Goal: Task Accomplishment & Management: Manage account settings

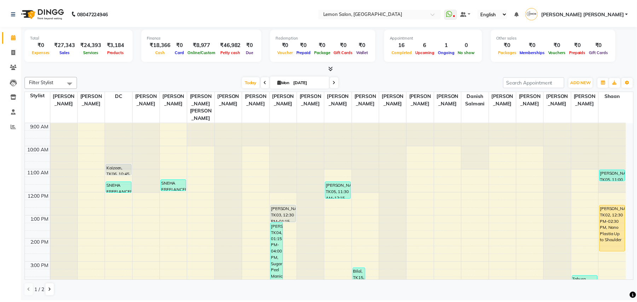
scroll to position [94, 0]
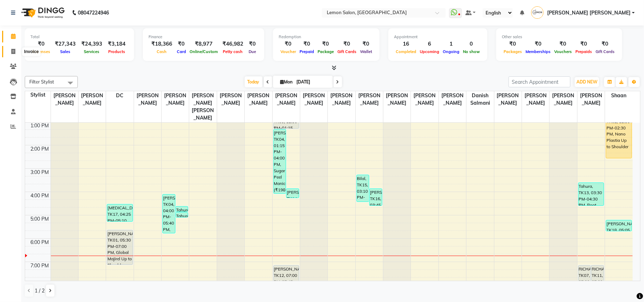
click at [10, 49] on span at bounding box center [13, 52] width 12 height 8
select select "551"
select select "service"
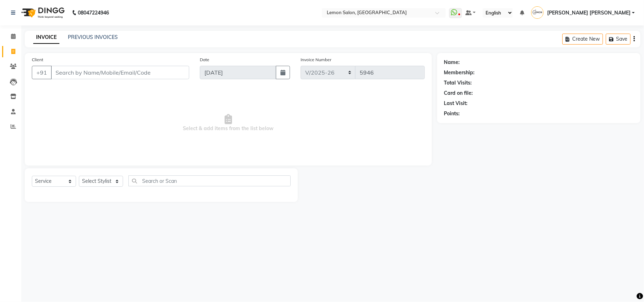
click at [116, 71] on input "Client" at bounding box center [120, 72] width 138 height 13
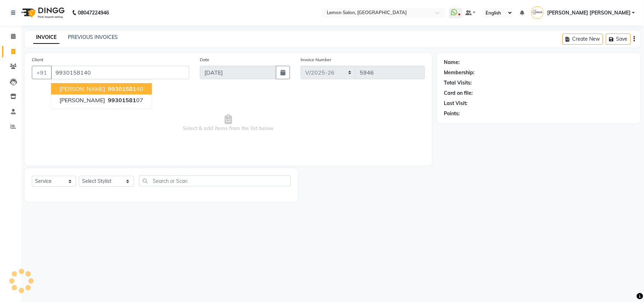
type input "9930158140"
select select "1: Object"
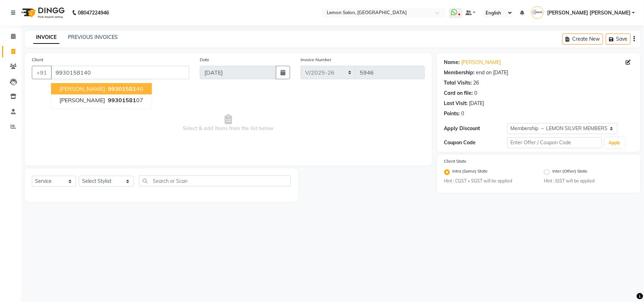
click at [224, 123] on icon at bounding box center [227, 119] width 7 height 10
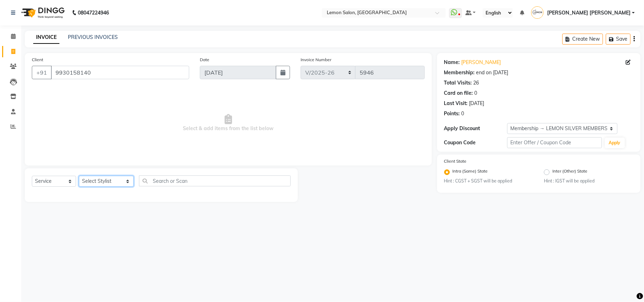
click at [101, 181] on select "Select Stylist Aalam [PERSON_NAME] [PERSON_NAME] [PERSON_NAME] [PERSON_NAME] [P…" at bounding box center [106, 181] width 55 height 11
select select "35459"
click at [79, 176] on select "Select Stylist Aalam [PERSON_NAME] [PERSON_NAME] [PERSON_NAME] [PERSON_NAME] [P…" at bounding box center [106, 181] width 55 height 11
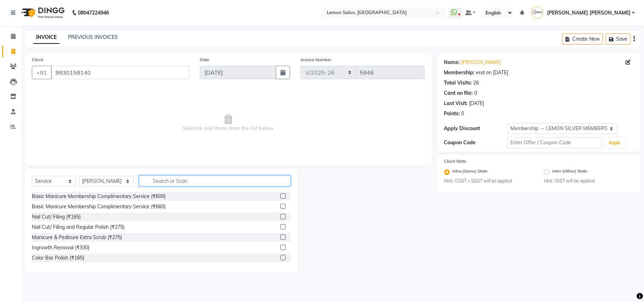
drag, startPoint x: 168, startPoint y: 183, endPoint x: 168, endPoint y: 176, distance: 6.7
click at [168, 180] on input "text" at bounding box center [215, 180] width 152 height 11
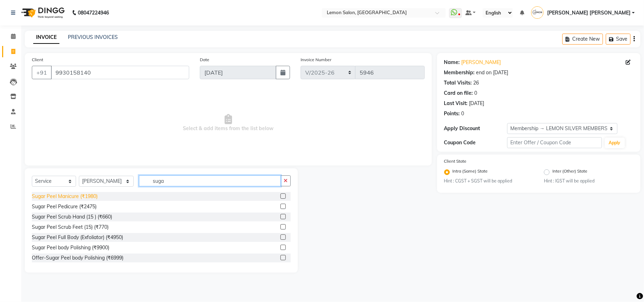
type input "suga"
click at [76, 197] on div "Sugar Peel Manicure (₹1980)" at bounding box center [65, 196] width 66 height 7
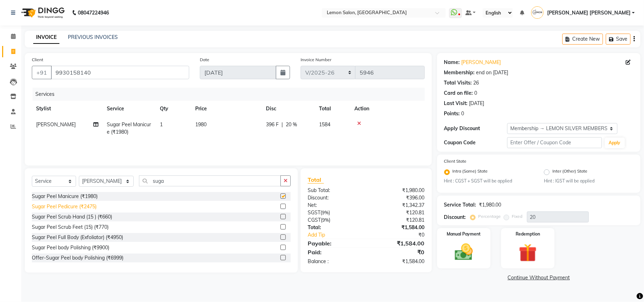
checkbox input "false"
click at [81, 204] on div "Sugar Peel Pedicure (₹2475)" at bounding box center [64, 206] width 65 height 7
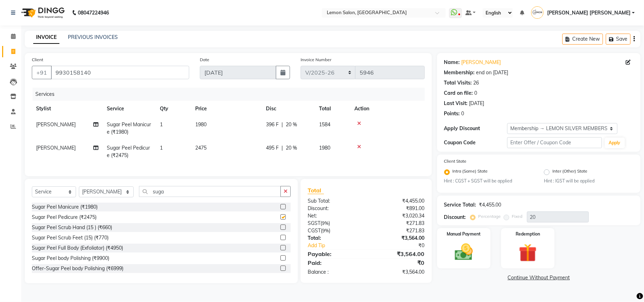
checkbox input "false"
click at [479, 239] on div "Manual Payment" at bounding box center [463, 248] width 55 height 42
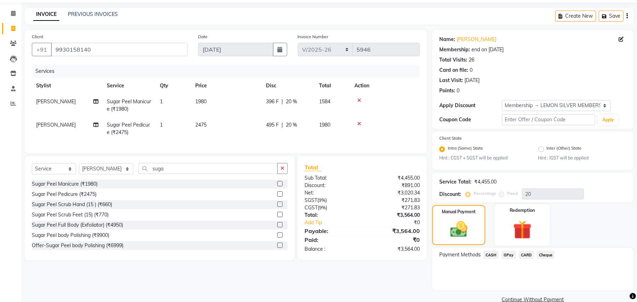
scroll to position [36, 0]
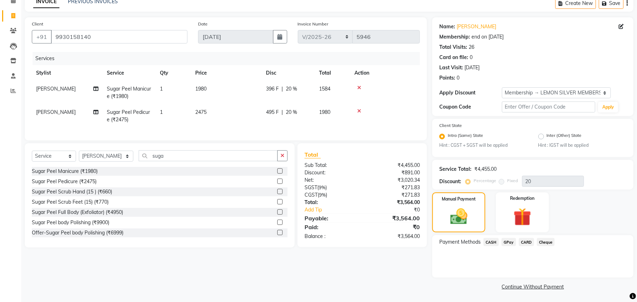
click at [506, 241] on span "GPay" at bounding box center [508, 242] width 14 height 8
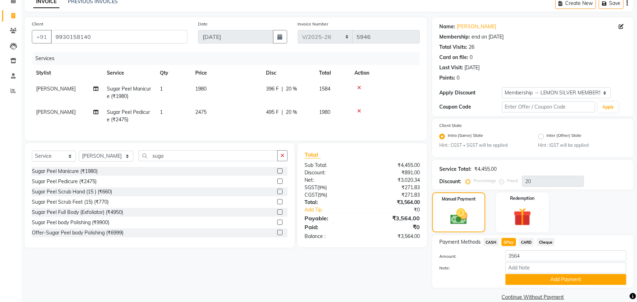
click at [521, 281] on button "Add Payment" at bounding box center [565, 279] width 121 height 11
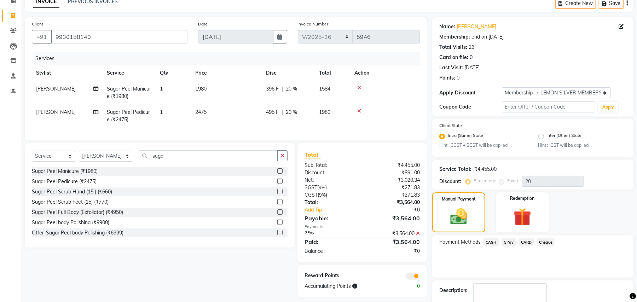
scroll to position [76, 0]
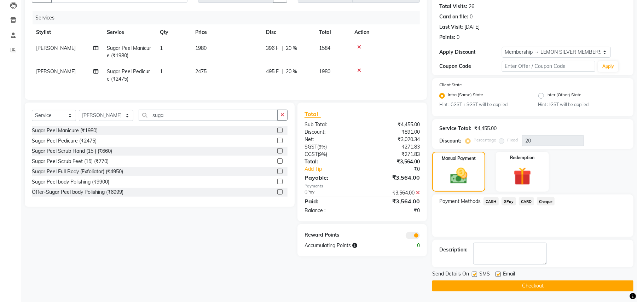
click at [521, 281] on button "Checkout" at bounding box center [532, 285] width 201 height 11
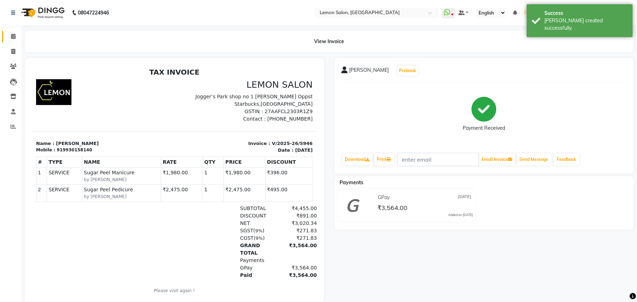
click at [14, 31] on link "Calendar" at bounding box center [10, 37] width 17 height 12
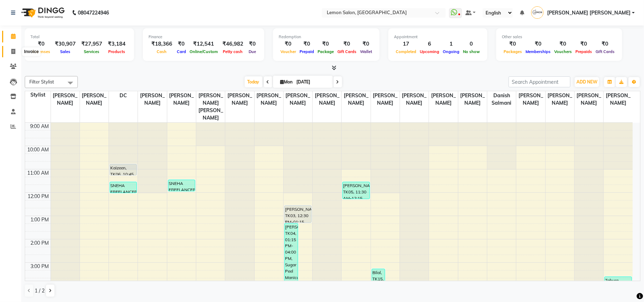
click at [14, 53] on icon at bounding box center [13, 51] width 4 height 5
select select "551"
select select "service"
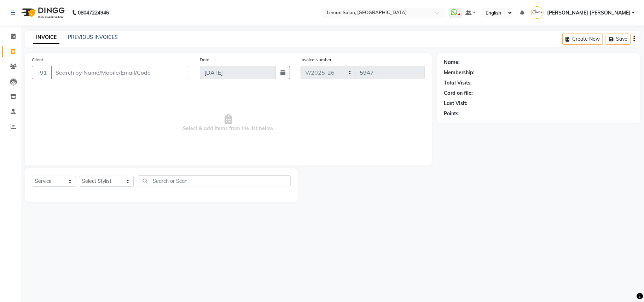
click at [134, 69] on input "Client" at bounding box center [120, 72] width 138 height 13
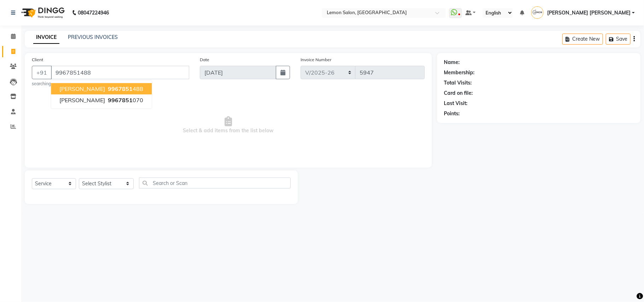
type input "9967851488"
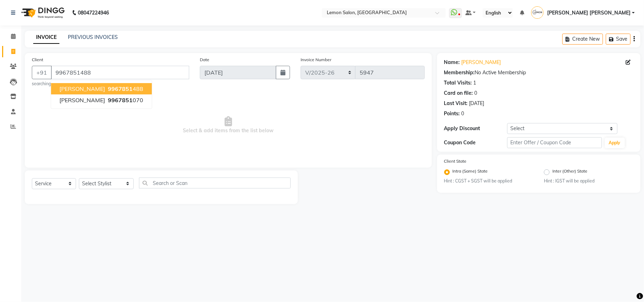
click at [235, 110] on span "Select & add items from the list below" at bounding box center [228, 125] width 393 height 71
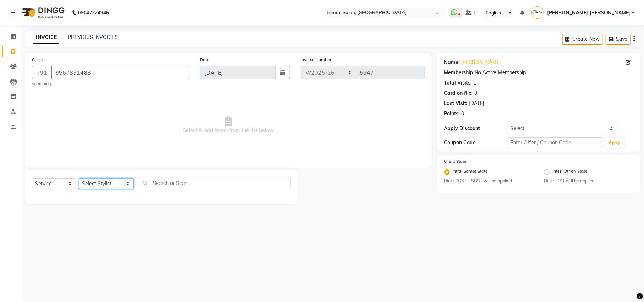
click at [102, 184] on select "Select Stylist Aalam [PERSON_NAME] [PERSON_NAME] [PERSON_NAME] [PERSON_NAME] [P…" at bounding box center [106, 183] width 55 height 11
select select "41239"
click at [79, 178] on select "Select Stylist Aalam [PERSON_NAME] [PERSON_NAME] [PERSON_NAME] [PERSON_NAME] [P…" at bounding box center [106, 183] width 55 height 11
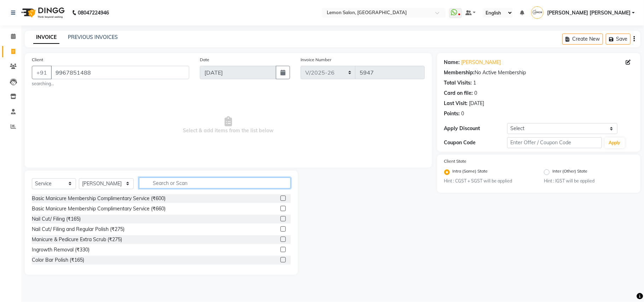
click at [163, 185] on input "text" at bounding box center [215, 182] width 152 height 11
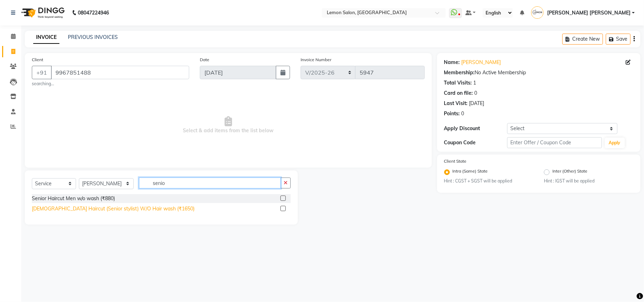
type input "senio"
click at [111, 207] on div "[DEMOGRAPHIC_DATA] Haircut (Senior stylist) W/O Hair wash (₹1650)" at bounding box center [113, 208] width 163 height 7
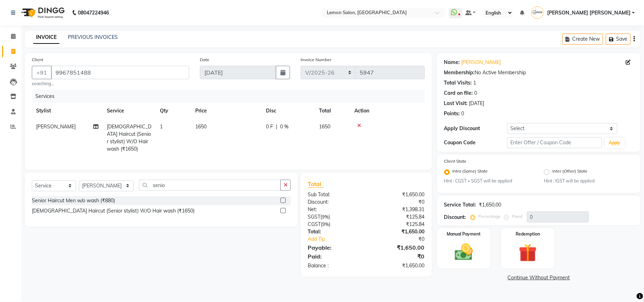
click at [113, 209] on div "[DEMOGRAPHIC_DATA] Haircut (Senior stylist) W/O Hair wash (₹1650)" at bounding box center [113, 210] width 163 height 7
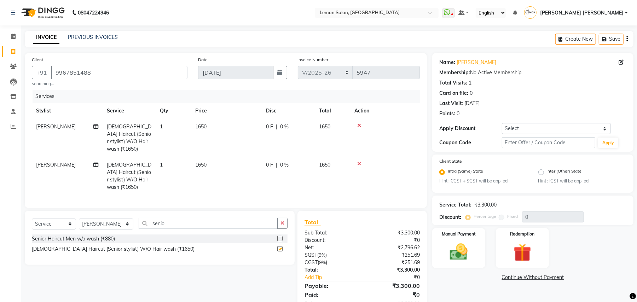
checkbox input "false"
click at [42, 162] on span "[PERSON_NAME]" at bounding box center [56, 165] width 40 height 6
select select "41239"
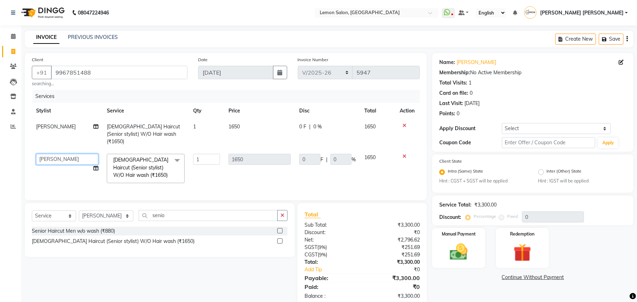
click at [48, 155] on select "Aalam [PERSON_NAME] [PERSON_NAME] [PERSON_NAME] [PERSON_NAME] [PERSON_NAME] [PE…" at bounding box center [67, 159] width 62 height 11
select select "34429"
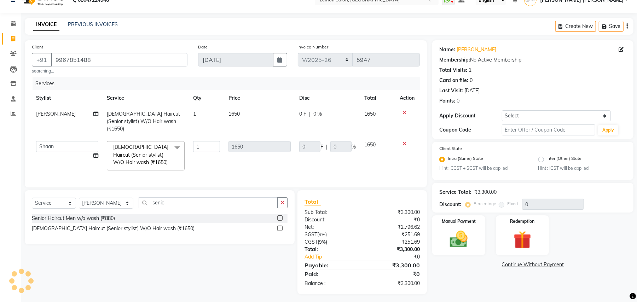
scroll to position [16, 0]
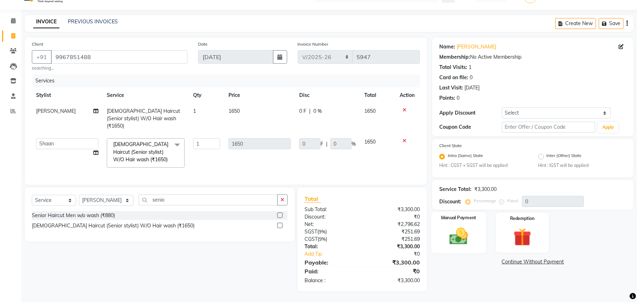
click at [445, 226] on img at bounding box center [458, 237] width 30 height 22
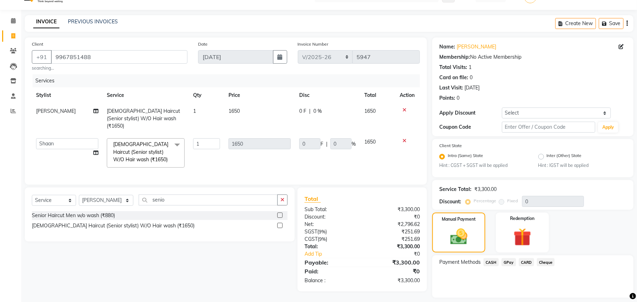
click at [528, 263] on span "CARD" at bounding box center [526, 262] width 15 height 8
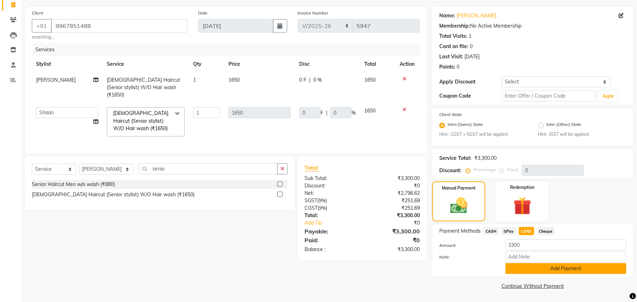
click at [535, 269] on button "Add Payment" at bounding box center [565, 268] width 121 height 11
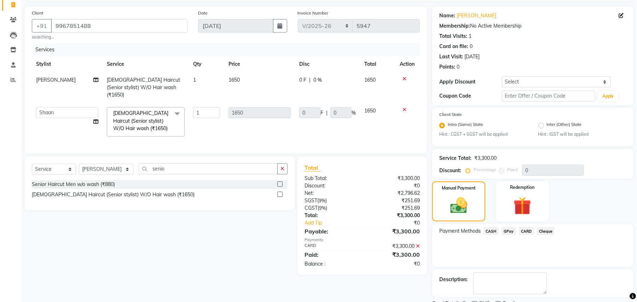
scroll to position [76, 0]
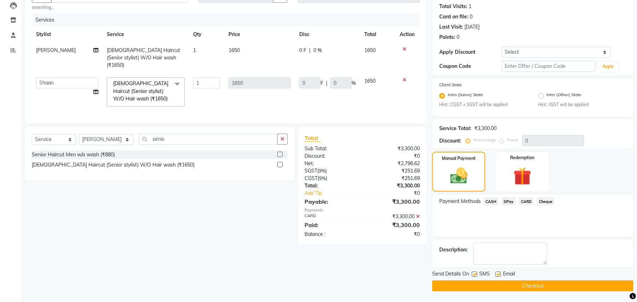
click at [473, 275] on label at bounding box center [474, 273] width 5 height 5
click at [473, 275] on input "checkbox" at bounding box center [474, 274] width 5 height 5
checkbox input "false"
click at [497, 275] on label at bounding box center [497, 273] width 5 height 5
click at [497, 275] on input "checkbox" at bounding box center [497, 274] width 5 height 5
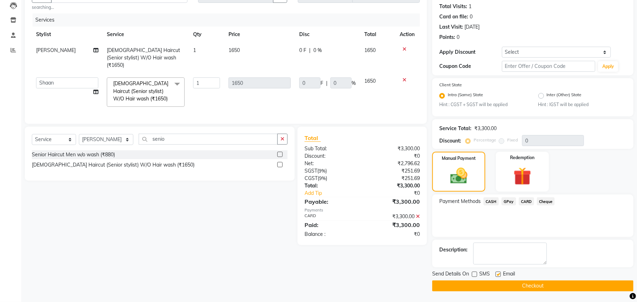
checkbox input "false"
click at [498, 283] on button "Checkout" at bounding box center [532, 285] width 201 height 11
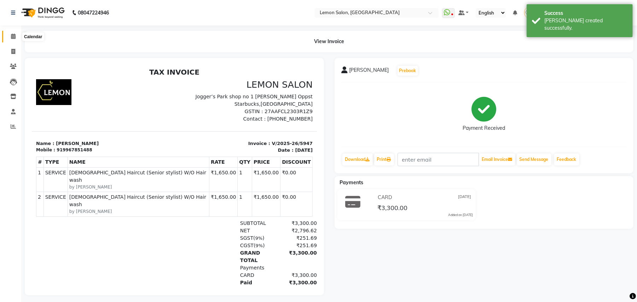
click at [9, 34] on span at bounding box center [13, 37] width 12 height 8
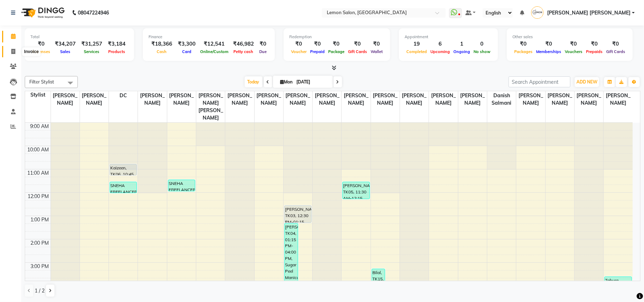
click at [15, 48] on span at bounding box center [13, 52] width 12 height 8
select select "551"
select select "service"
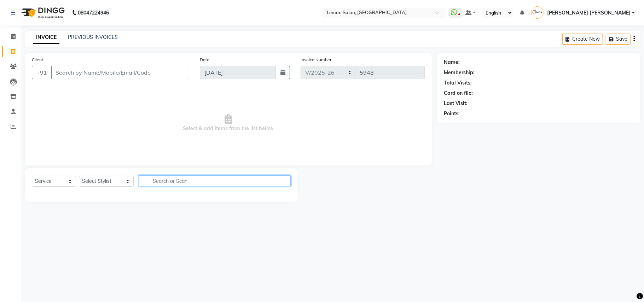
click at [202, 180] on input "text" at bounding box center [215, 180] width 152 height 11
click at [84, 182] on select "Select Stylist Aalam [PERSON_NAME] [PERSON_NAME] [PERSON_NAME] [PERSON_NAME] [P…" at bounding box center [106, 181] width 55 height 11
select select "58017"
click at [79, 176] on select "Select Stylist Aalam [PERSON_NAME] [PERSON_NAME] [PERSON_NAME] [PERSON_NAME] [P…" at bounding box center [106, 181] width 55 height 11
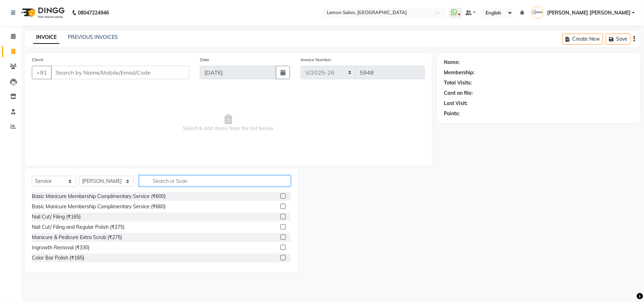
click at [195, 184] on input "text" at bounding box center [215, 180] width 152 height 11
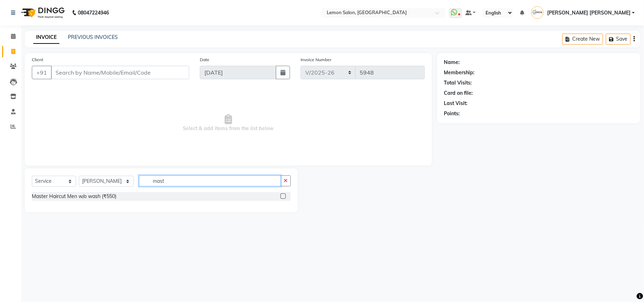
type input "mast"
click at [118, 194] on div "Master Haircut Men w/o wash (₹550)" at bounding box center [161, 196] width 259 height 9
click at [112, 194] on div "Master Haircut Men w/o wash (₹550)" at bounding box center [74, 196] width 84 height 7
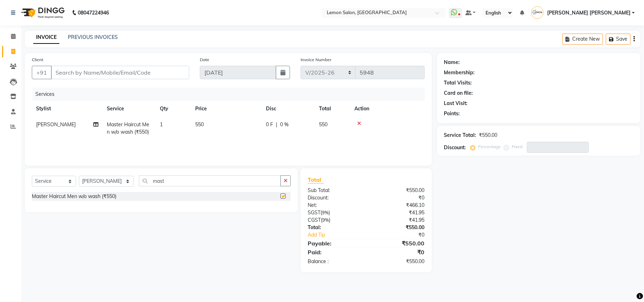
checkbox input "false"
click at [156, 68] on input "Client" at bounding box center [120, 72] width 138 height 13
type input "9"
type input "0"
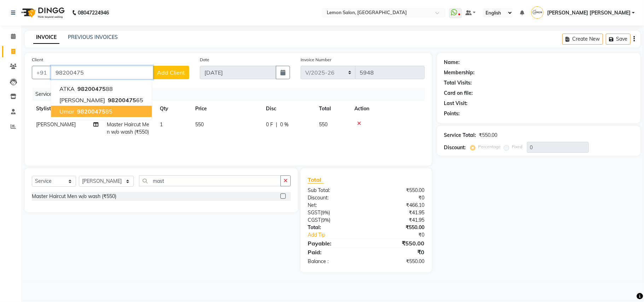
click at [118, 112] on button "umar 98200475 85" at bounding box center [101, 111] width 101 height 11
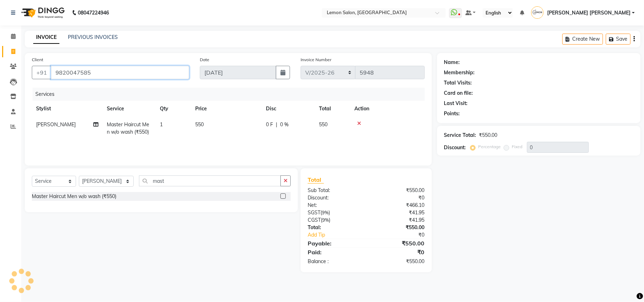
type input "9820047585"
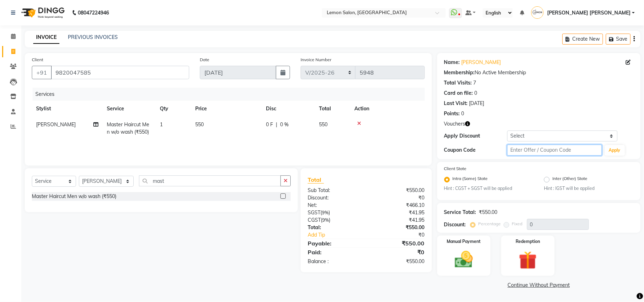
click at [538, 151] on input "text" at bounding box center [554, 150] width 95 height 11
type input "fst20"
click at [614, 153] on button "Apply" at bounding box center [614, 150] width 20 height 11
type input "20"
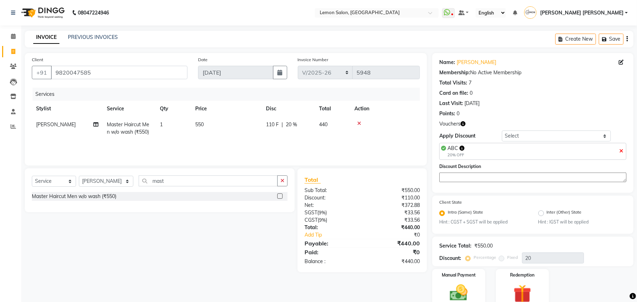
click at [463, 126] on icon "button" at bounding box center [462, 123] width 5 height 5
click at [126, 255] on div "Select Service Product Membership Package Voucher Prepaid Gift Card Select Styl…" at bounding box center [156, 220] width 275 height 104
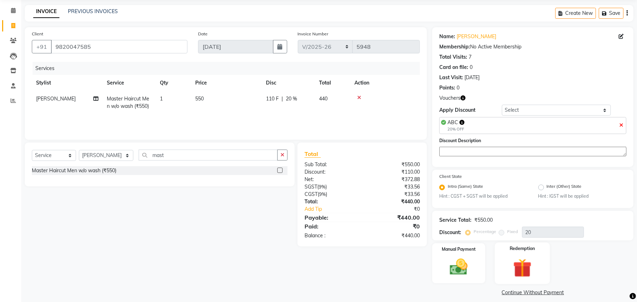
scroll to position [32, 0]
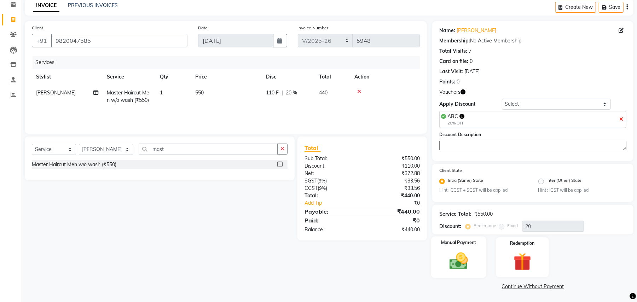
click at [472, 258] on img at bounding box center [458, 261] width 30 height 22
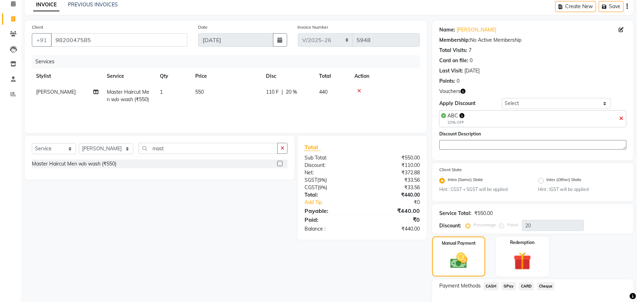
scroll to position [77, 0]
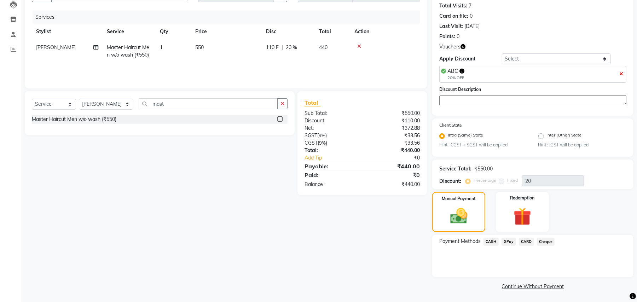
click at [490, 242] on span "CASH" at bounding box center [490, 242] width 15 height 8
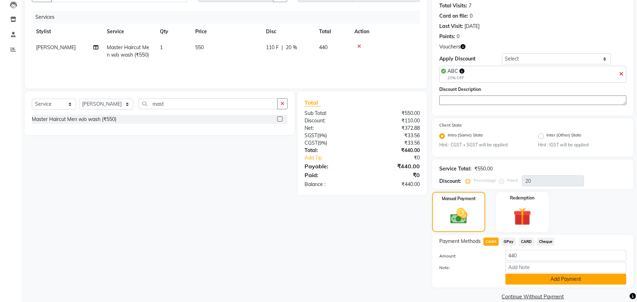
click at [511, 281] on button "Add Payment" at bounding box center [565, 279] width 121 height 11
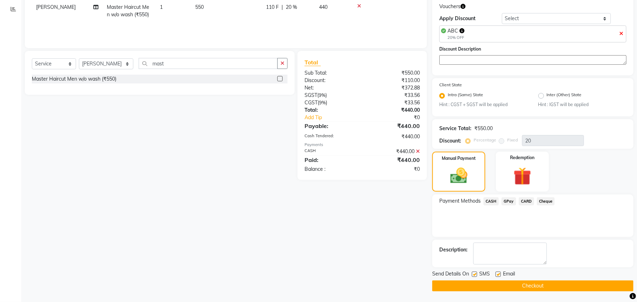
scroll to position [118, 0]
click at [516, 286] on button "Checkout" at bounding box center [532, 285] width 201 height 11
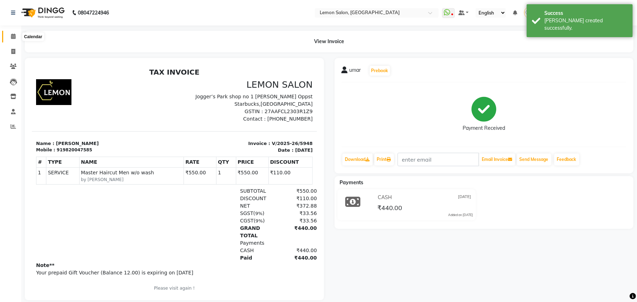
click at [12, 35] on icon at bounding box center [13, 36] width 5 height 5
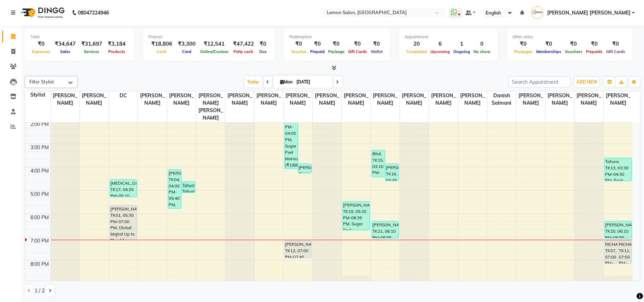
scroll to position [141, 0]
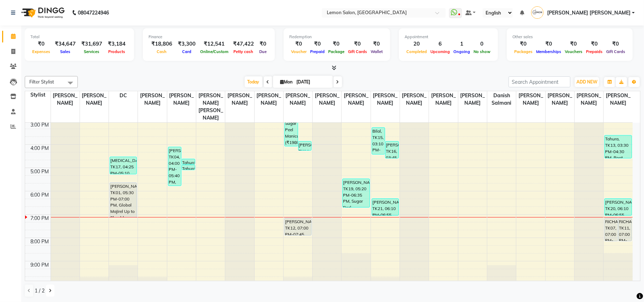
click at [50, 290] on icon at bounding box center [50, 290] width 3 height 4
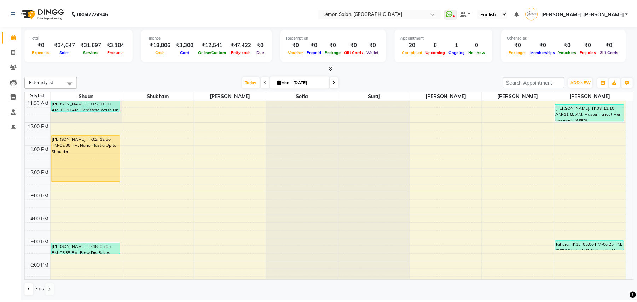
scroll to position [47, 0]
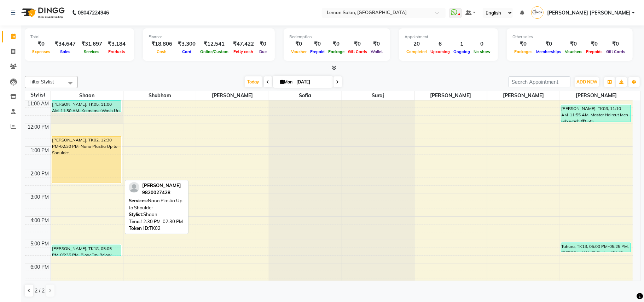
click at [88, 150] on div "[PERSON_NAME], TK02, 12:30 PM-02:30 PM, Nano Plastia Up to Shoulder" at bounding box center [86, 159] width 69 height 46
select select "1"
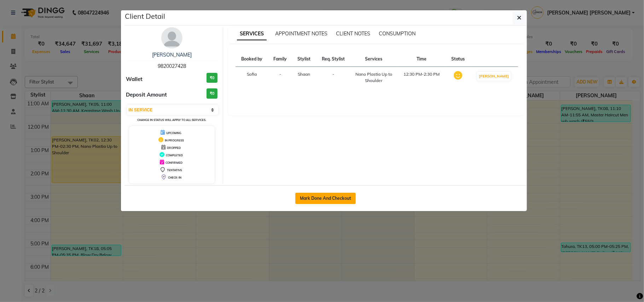
click at [313, 198] on button "Mark Done And Checkout" at bounding box center [325, 198] width 60 height 11
select select "551"
select select "service"
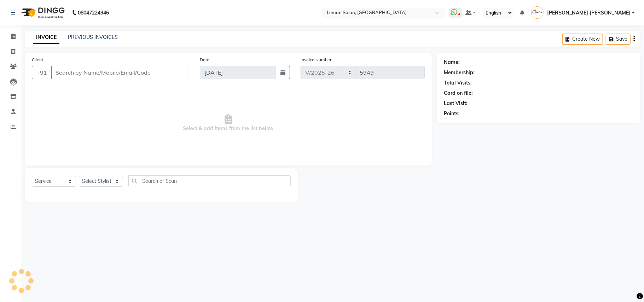
type input "9820027428"
select select "34429"
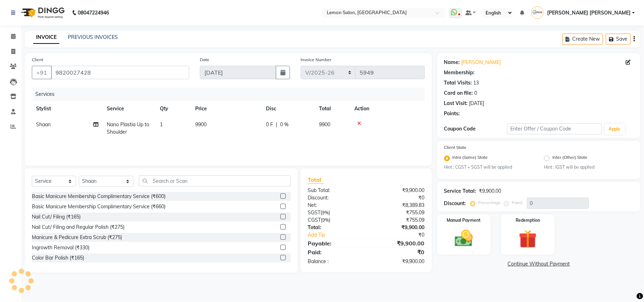
type input "20"
select select "1: Object"
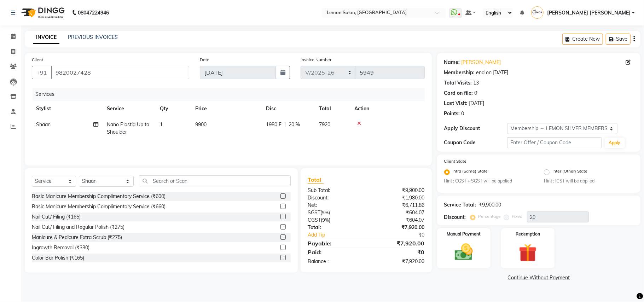
click at [129, 128] on td "Nano Plastia Up to Shoulder" at bounding box center [129, 128] width 53 height 23
select select "34429"
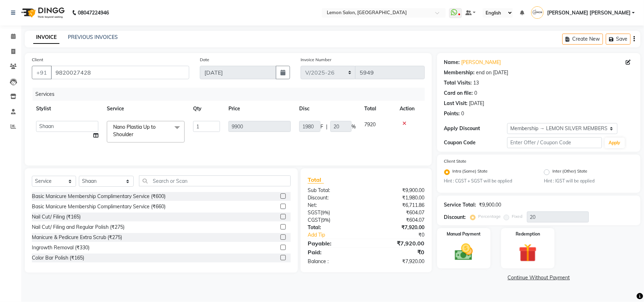
click at [129, 128] on span "Nano Plastia Up to Shoulder" at bounding box center [134, 131] width 42 height 14
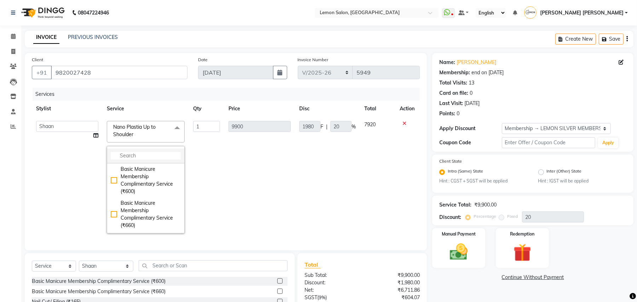
click at [140, 154] on input "multiselect-search" at bounding box center [146, 155] width 70 height 7
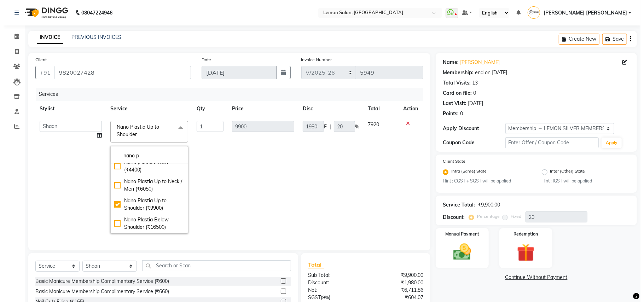
scroll to position [47, 0]
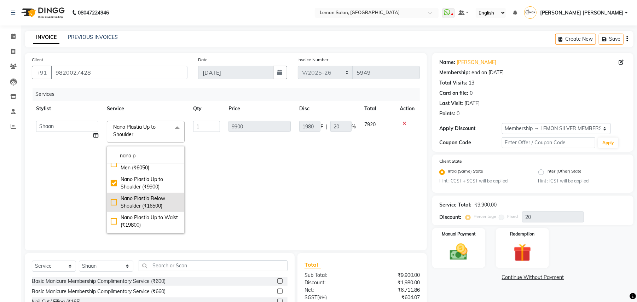
type input "nano p"
click at [143, 197] on div "Nano Plastia Below Shoulder (₹16500)" at bounding box center [146, 202] width 70 height 15
checkbox input "false"
checkbox input "true"
type input "16500"
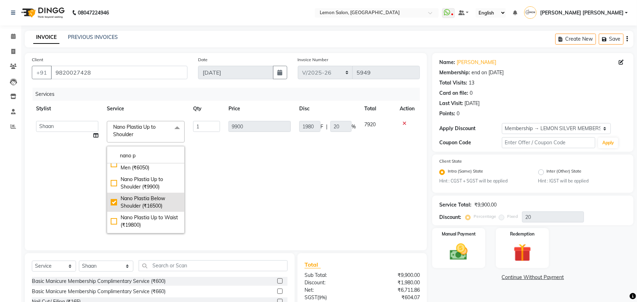
type input "3300"
click at [337, 201] on td "3300 F | 20 %" at bounding box center [327, 177] width 65 height 121
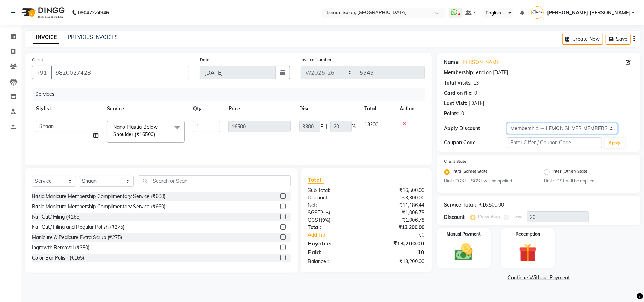
drag, startPoint x: 572, startPoint y: 129, endPoint x: 573, endPoint y: 134, distance: 4.6
click at [572, 129] on select "Select Membership → LEMON SILVER MEMBERSHIP Coupon → Abc" at bounding box center [562, 128] width 110 height 11
select select "0:"
click at [507, 123] on select "Select Membership → LEMON SILVER MEMBERSHIP Coupon → Abc" at bounding box center [562, 128] width 110 height 11
type input "0"
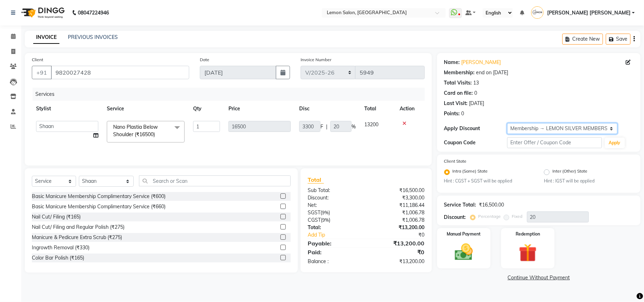
type input "0"
click at [615, 37] on button "Save" at bounding box center [618, 39] width 25 height 11
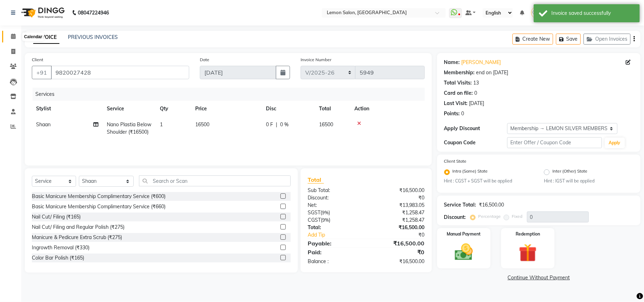
click at [11, 38] on icon at bounding box center [13, 36] width 5 height 5
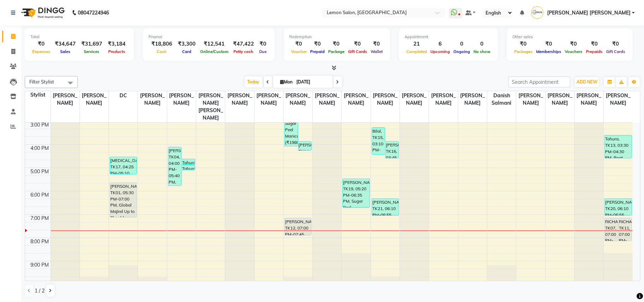
scroll to position [166, 0]
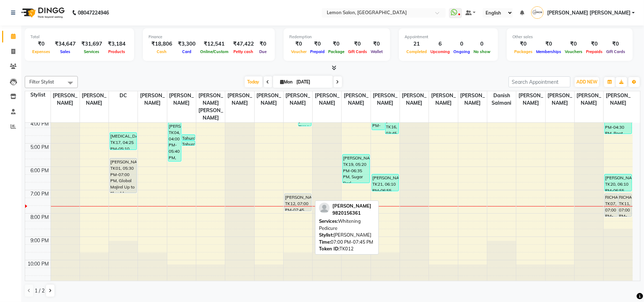
click at [300, 194] on div "[PERSON_NAME], TK12, 07:00 PM-07:45 PM, [MEDICAL_DATA] Pedicure" at bounding box center [298, 202] width 27 height 17
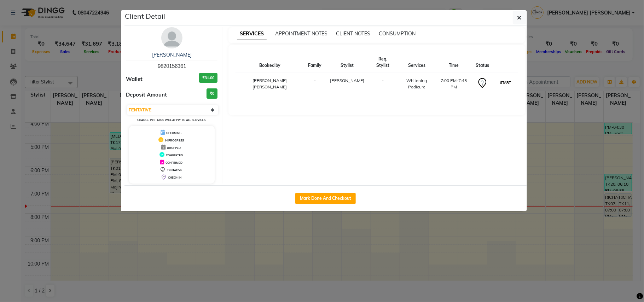
click at [502, 78] on button "START" at bounding box center [505, 82] width 14 height 9
select select "1"
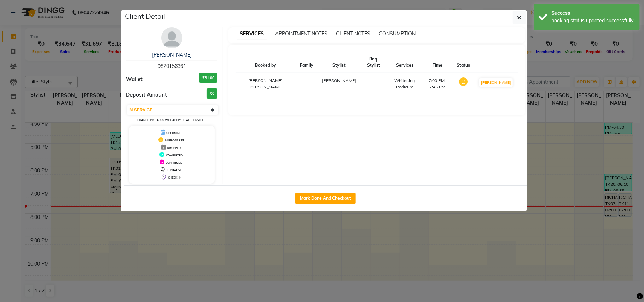
click at [0, 173] on ngb-modal-window "Client Detail [PERSON_NAME] 9820156361 Wallet ₹31.00 Deposit Amount ₹0 Select I…" at bounding box center [322, 151] width 644 height 302
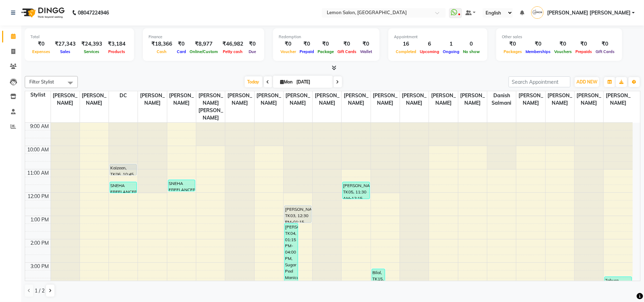
scroll to position [166, 0]
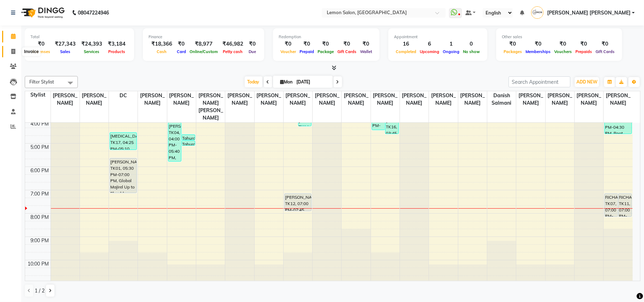
click at [15, 50] on icon at bounding box center [13, 51] width 4 height 5
select select "551"
select select "service"
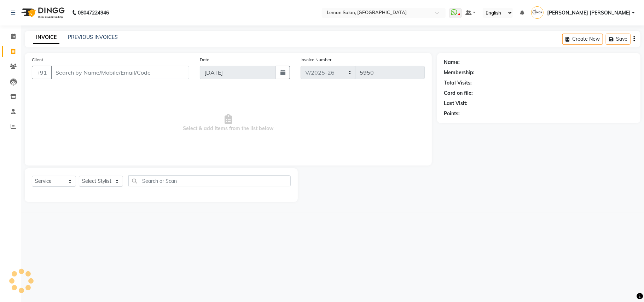
click at [119, 66] on input "Client" at bounding box center [120, 72] width 138 height 13
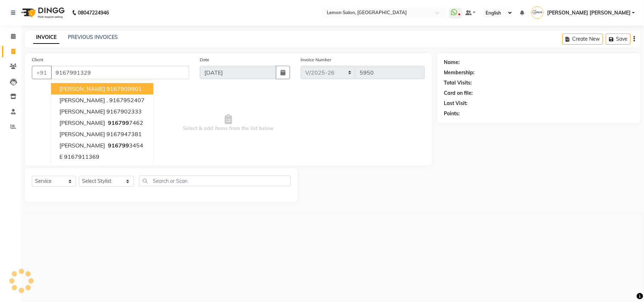
type input "9167991329"
select select "1: Object"
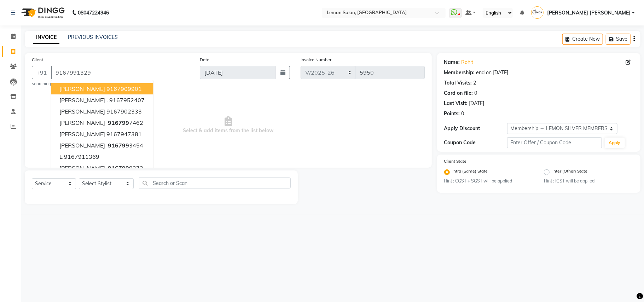
click at [259, 118] on span "Select & add items from the list below" at bounding box center [228, 125] width 393 height 71
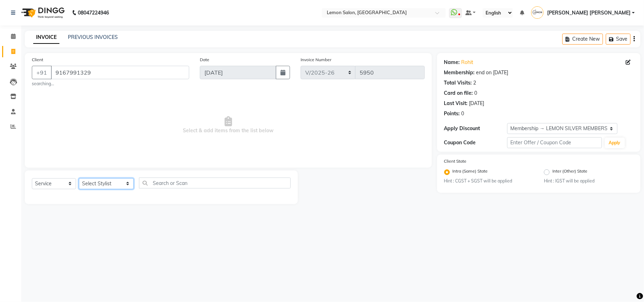
click at [89, 184] on select "Select Stylist Aalam [PERSON_NAME] [PERSON_NAME] [PERSON_NAME] [PERSON_NAME] [P…" at bounding box center [106, 183] width 55 height 11
select select "58017"
click at [79, 178] on select "Select Stylist Aalam [PERSON_NAME] [PERSON_NAME] [PERSON_NAME] [PERSON_NAME] [P…" at bounding box center [106, 183] width 55 height 11
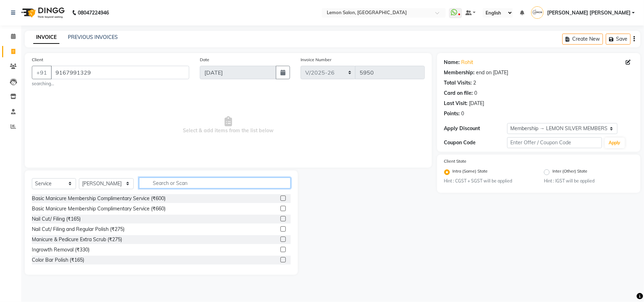
click at [189, 183] on input "text" at bounding box center [215, 182] width 152 height 11
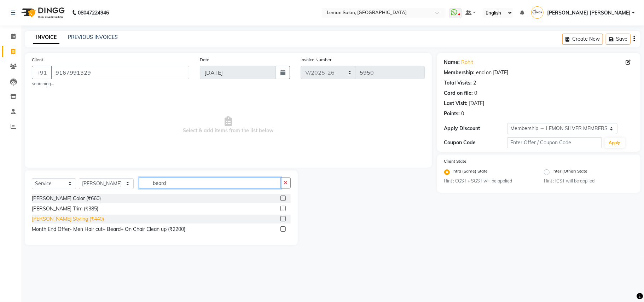
type input "beard"
click at [60, 220] on div "[PERSON_NAME] Styling (₹440)" at bounding box center [68, 218] width 72 height 7
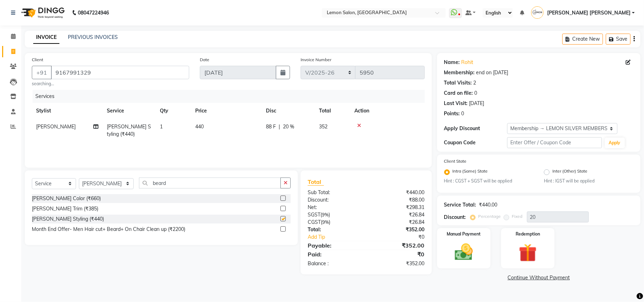
checkbox input "false"
click at [478, 255] on img at bounding box center [463, 252] width 31 height 22
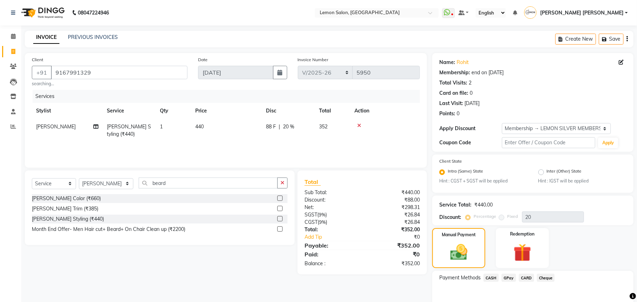
scroll to position [36, 0]
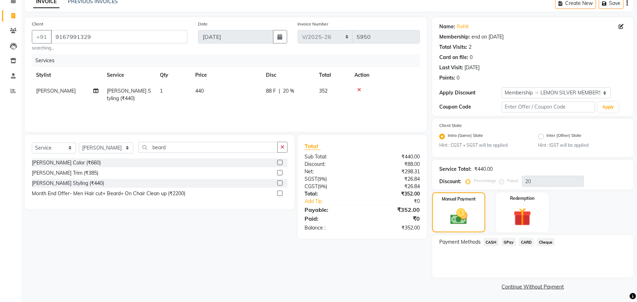
click at [496, 240] on span "CASH" at bounding box center [490, 242] width 15 height 8
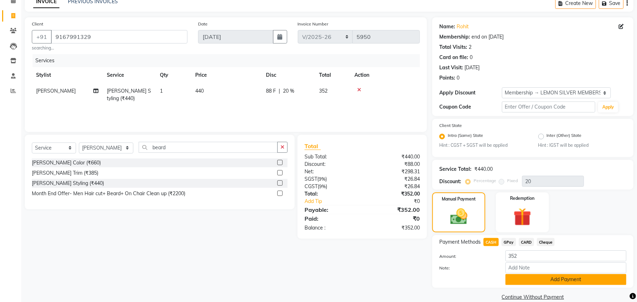
click at [533, 276] on button "Add Payment" at bounding box center [565, 279] width 121 height 11
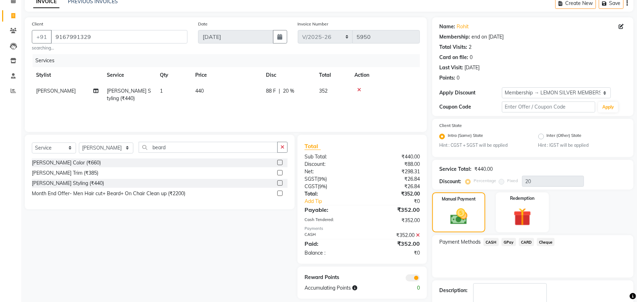
scroll to position [76, 0]
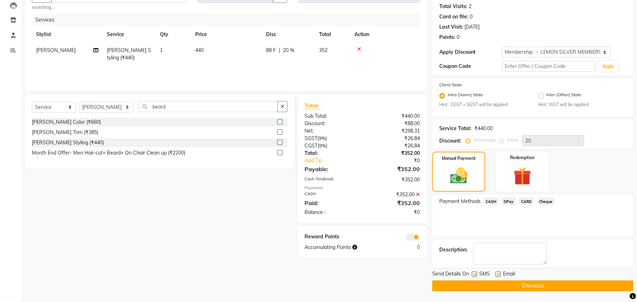
click at [534, 284] on button "Checkout" at bounding box center [532, 285] width 201 height 11
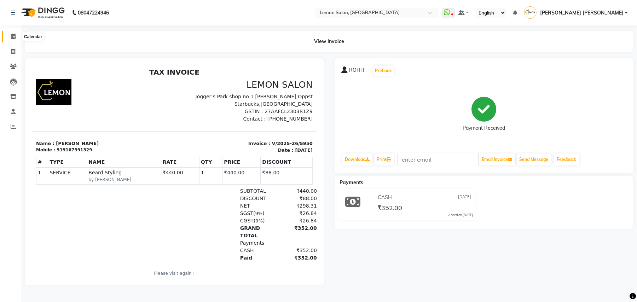
click at [13, 37] on icon at bounding box center [13, 36] width 5 height 5
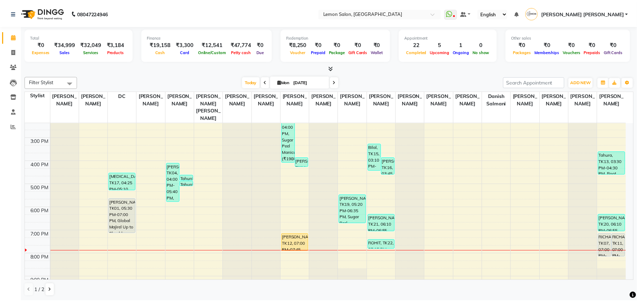
scroll to position [166, 0]
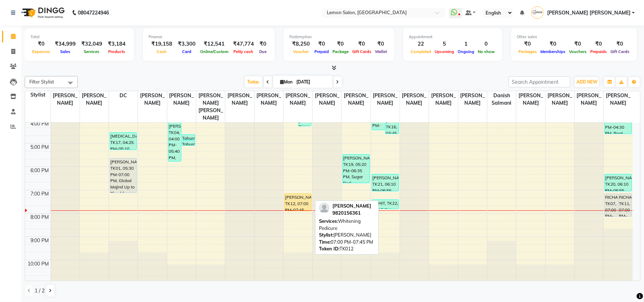
click at [299, 195] on div "[PERSON_NAME], TK12, 07:00 PM-07:45 PM, [MEDICAL_DATA] Pedicure" at bounding box center [298, 202] width 27 height 17
select select "1"
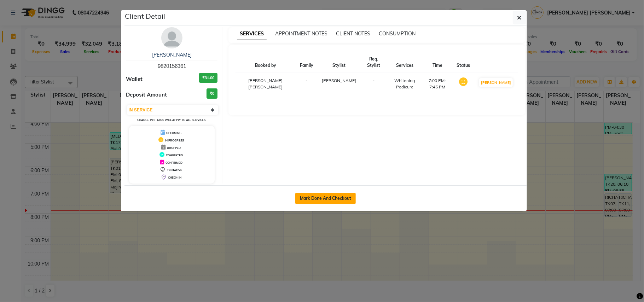
click at [344, 194] on button "Mark Done And Checkout" at bounding box center [325, 198] width 60 height 11
select select "551"
select select "service"
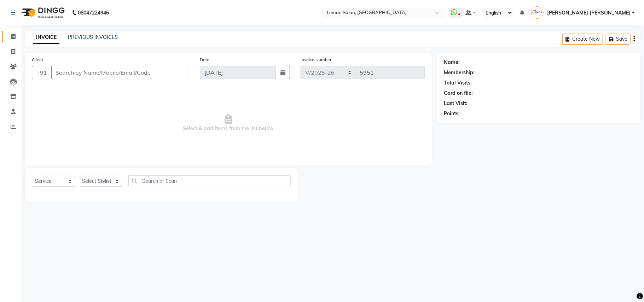
type input "9820156361"
select select "7468"
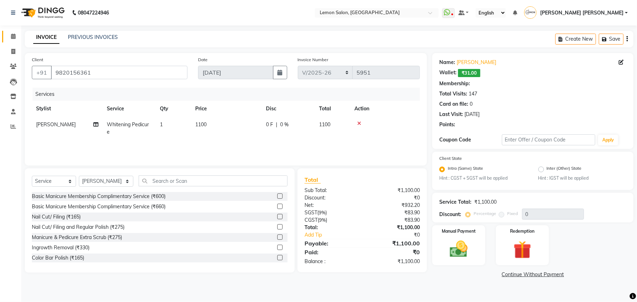
type input "20"
select select "1: Object"
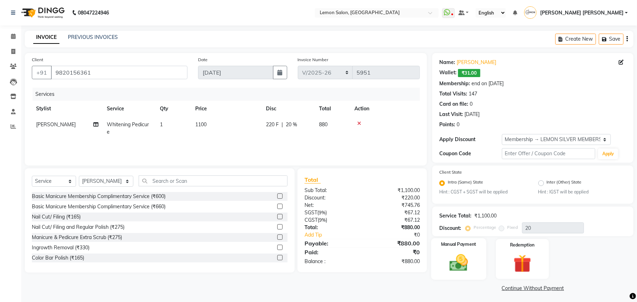
click at [471, 258] on img at bounding box center [458, 263] width 30 height 22
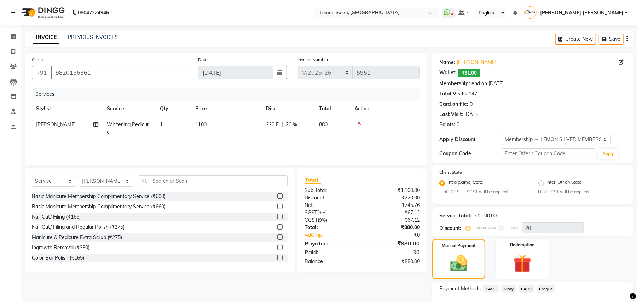
scroll to position [47, 0]
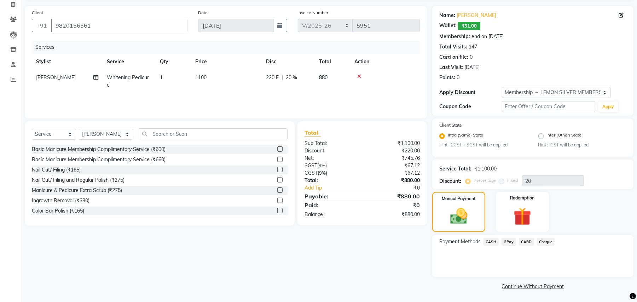
click at [491, 240] on span "CASH" at bounding box center [490, 242] width 15 height 8
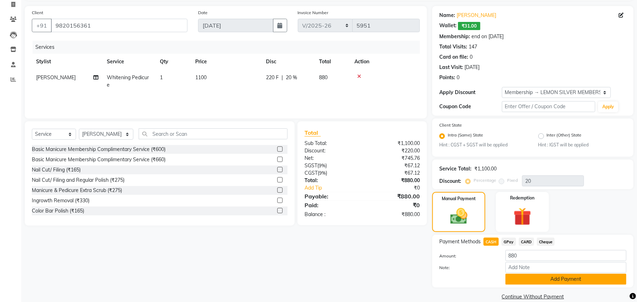
click at [520, 274] on button "Add Payment" at bounding box center [565, 279] width 121 height 11
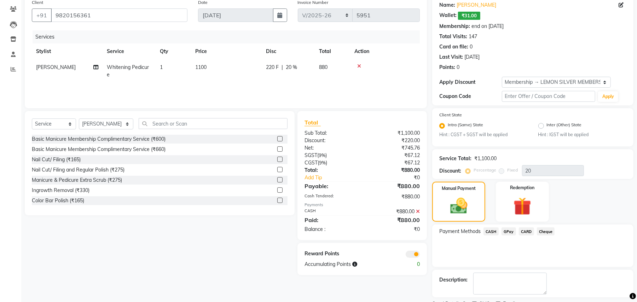
scroll to position [87, 0]
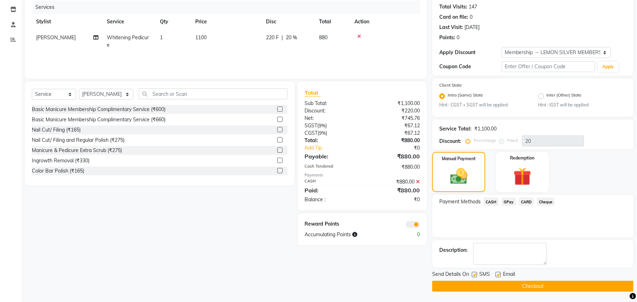
click at [530, 282] on button "Checkout" at bounding box center [532, 286] width 201 height 11
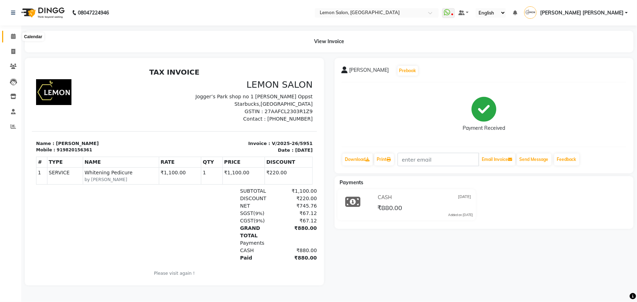
click at [13, 35] on icon at bounding box center [13, 36] width 5 height 5
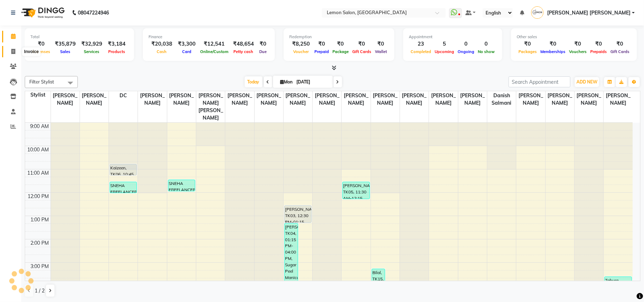
click at [16, 52] on span at bounding box center [13, 52] width 12 height 8
select select "service"
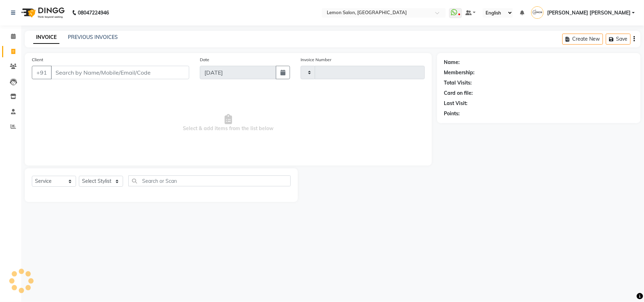
type input "5952"
select select "551"
click at [100, 70] on input "Client" at bounding box center [120, 72] width 138 height 13
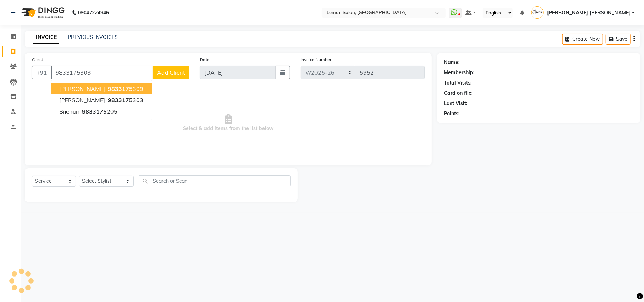
type input "9833175303"
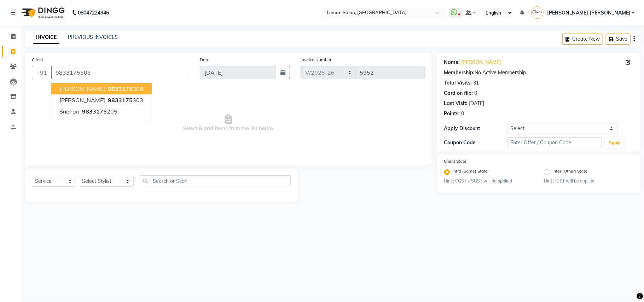
click at [225, 118] on icon at bounding box center [227, 119] width 7 height 10
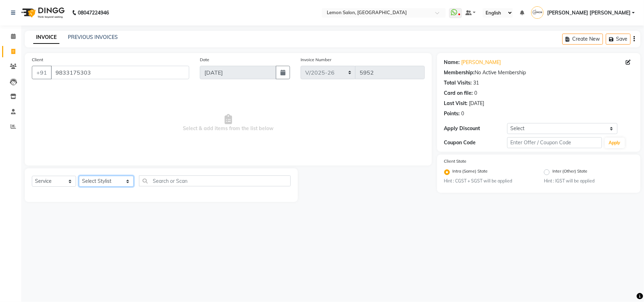
drag, startPoint x: 96, startPoint y: 181, endPoint x: 96, endPoint y: 177, distance: 4.2
click at [96, 181] on select "Select Stylist Aalam [PERSON_NAME] [PERSON_NAME] [PERSON_NAME] [PERSON_NAME] [P…" at bounding box center [106, 181] width 55 height 11
select select "20632"
click at [79, 176] on select "Select Stylist Aalam [PERSON_NAME] [PERSON_NAME] [PERSON_NAME] [PERSON_NAME] [P…" at bounding box center [106, 181] width 55 height 11
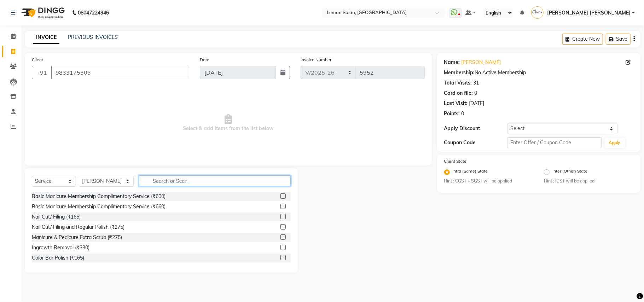
click at [206, 179] on input "text" at bounding box center [215, 180] width 152 height 11
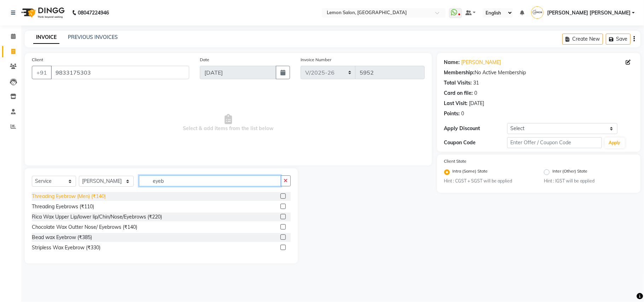
type input "eyeb"
click at [90, 195] on div "Threading Eyebrow (Men) (₹140)" at bounding box center [69, 196] width 74 height 7
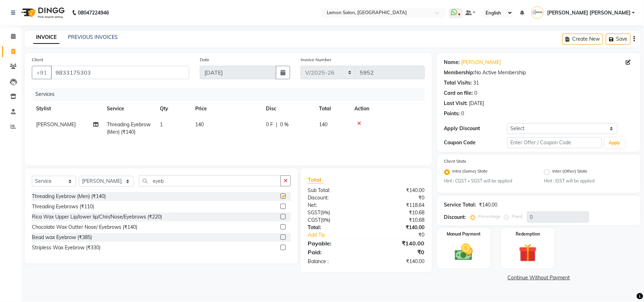
checkbox input "false"
click at [484, 248] on div "Manual Payment" at bounding box center [463, 248] width 55 height 42
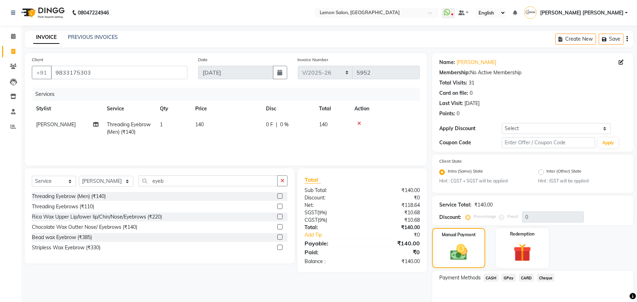
scroll to position [36, 0]
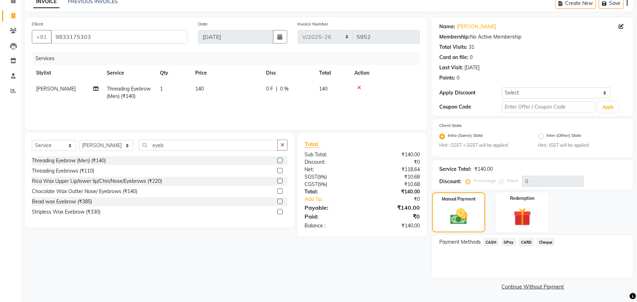
click at [489, 241] on span "CASH" at bounding box center [490, 242] width 15 height 8
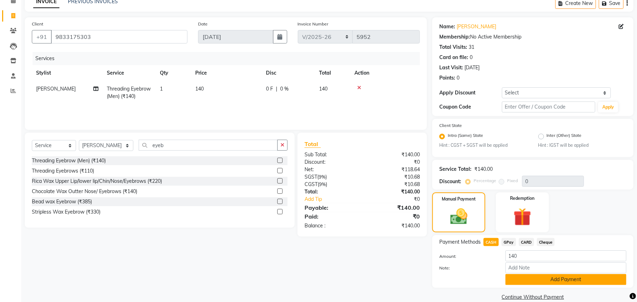
click at [512, 278] on button "Add Payment" at bounding box center [565, 279] width 121 height 11
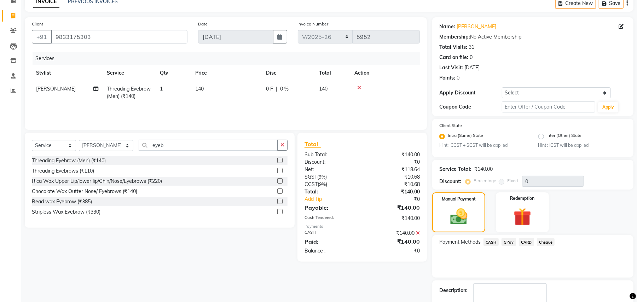
scroll to position [76, 0]
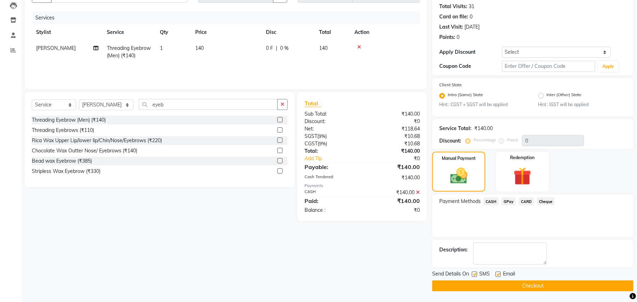
click at [537, 285] on button "Checkout" at bounding box center [532, 285] width 201 height 11
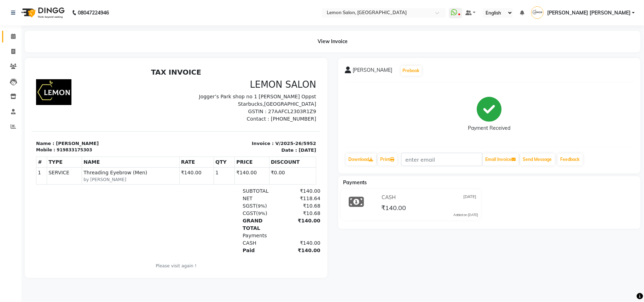
click at [12, 35] on icon at bounding box center [13, 36] width 5 height 5
